Goal: Contribute content: Add original content to the website for others to see

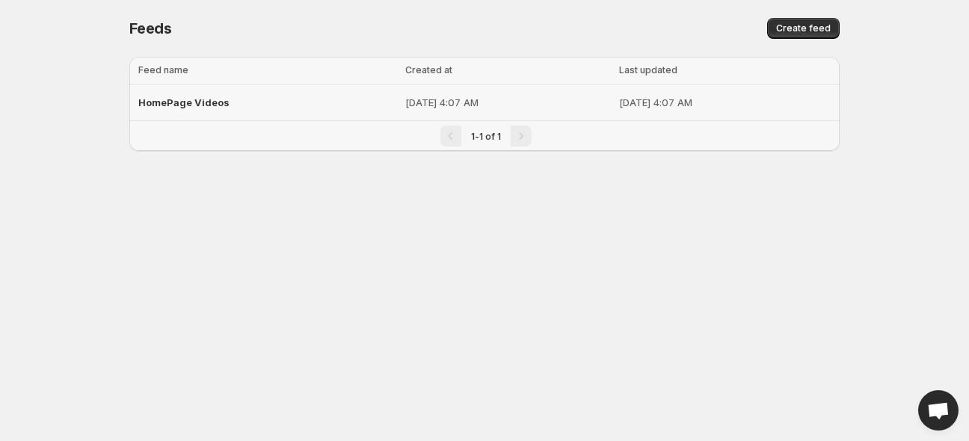
click at [218, 100] on span "HomePage Videos" at bounding box center [183, 102] width 91 height 12
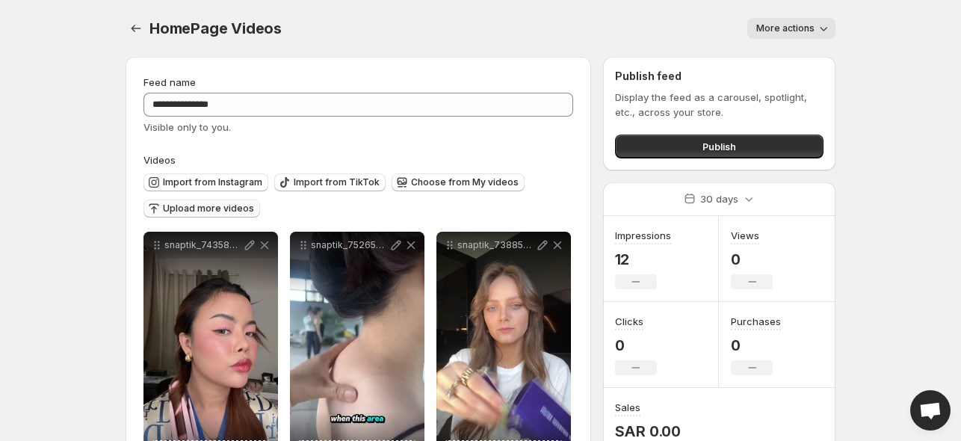
click at [210, 212] on span "Upload more videos" at bounding box center [208, 209] width 91 height 12
